Goal: Information Seeking & Learning: Learn about a topic

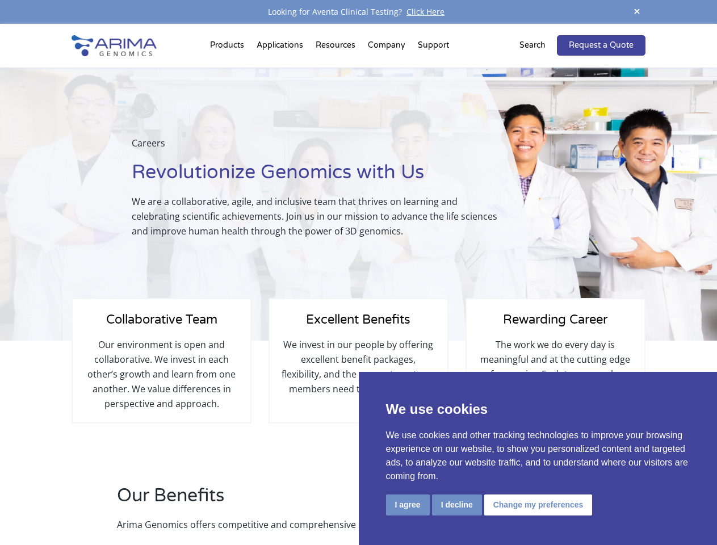
click at [358, 272] on div "Careers Revolutionize Genomics with Us We are a collaborative, agile, and inclu…" at bounding box center [264, 204] width 528 height 273
click at [408, 505] on button "I agree" at bounding box center [408, 504] width 44 height 21
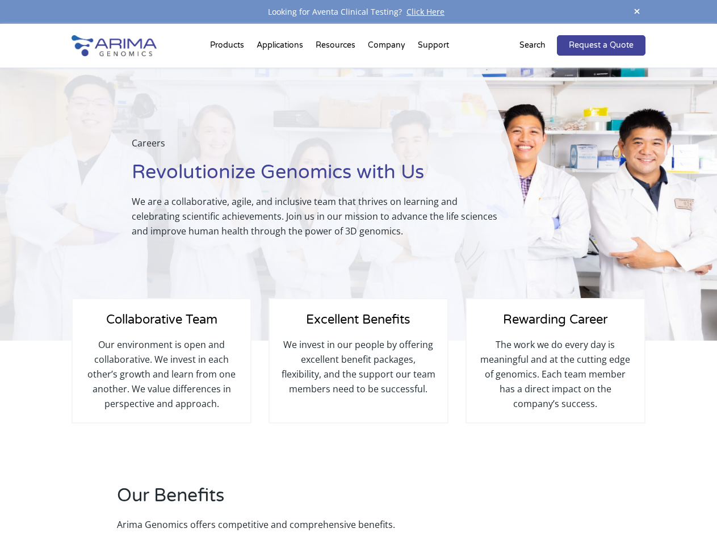
click at [456, 505] on h2 "Our Benefits" at bounding box center [305, 500] width 377 height 34
click at [536, 505] on div "Our Benefits Arima Genomics offers competitive and comprehensive benefits." at bounding box center [358, 514] width 573 height 63
click at [637, 12] on span at bounding box center [636, 12] width 17 height 15
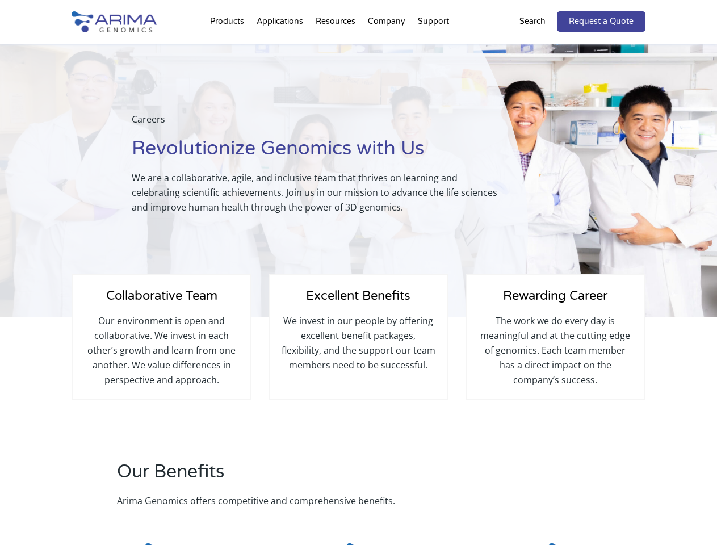
click at [358, 284] on div "Excellent Benefits We invest in our people by offering excellent benefit packag…" at bounding box center [358, 336] width 180 height 125
click at [229, 48] on div "Careers Revolutionize Genomics with Us We are a collaborative, agile, and inclu…" at bounding box center [264, 180] width 528 height 273
click at [337, 48] on div "Careers Revolutionize Genomics with Us We are a collaborative, agile, and inclu…" at bounding box center [264, 180] width 528 height 273
click at [387, 48] on div "Careers Revolutionize Genomics with Us We are a collaborative, agile, and inclu…" at bounding box center [264, 180] width 528 height 273
click at [433, 48] on div "Careers Revolutionize Genomics with Us We are a collaborative, agile, and inclu…" at bounding box center [264, 180] width 528 height 273
